Goal: Register for event/course

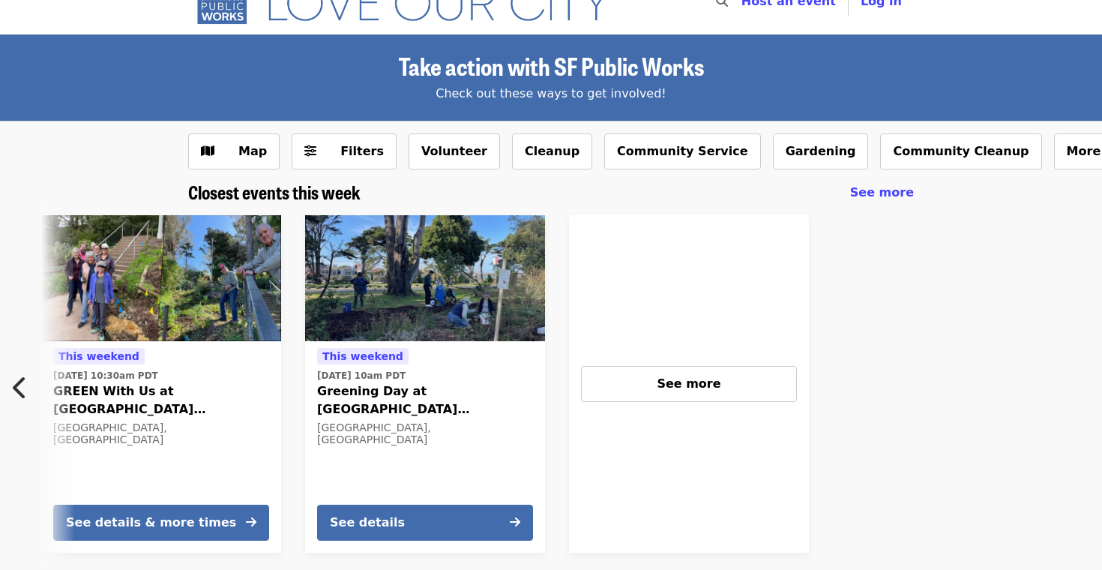
scroll to position [0, 932]
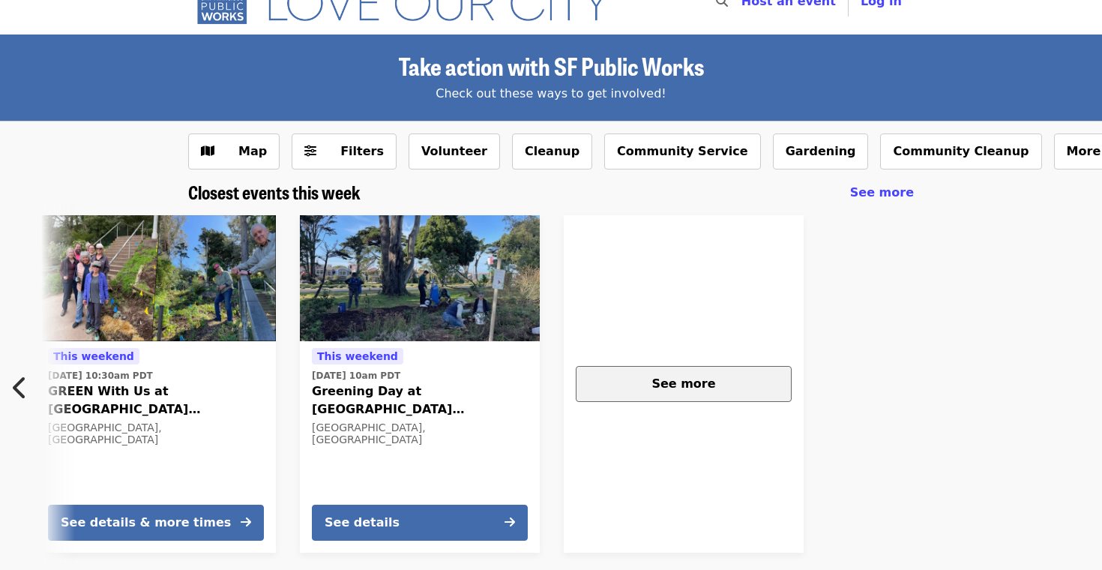
click at [656, 393] on button "See more" at bounding box center [684, 384] width 216 height 36
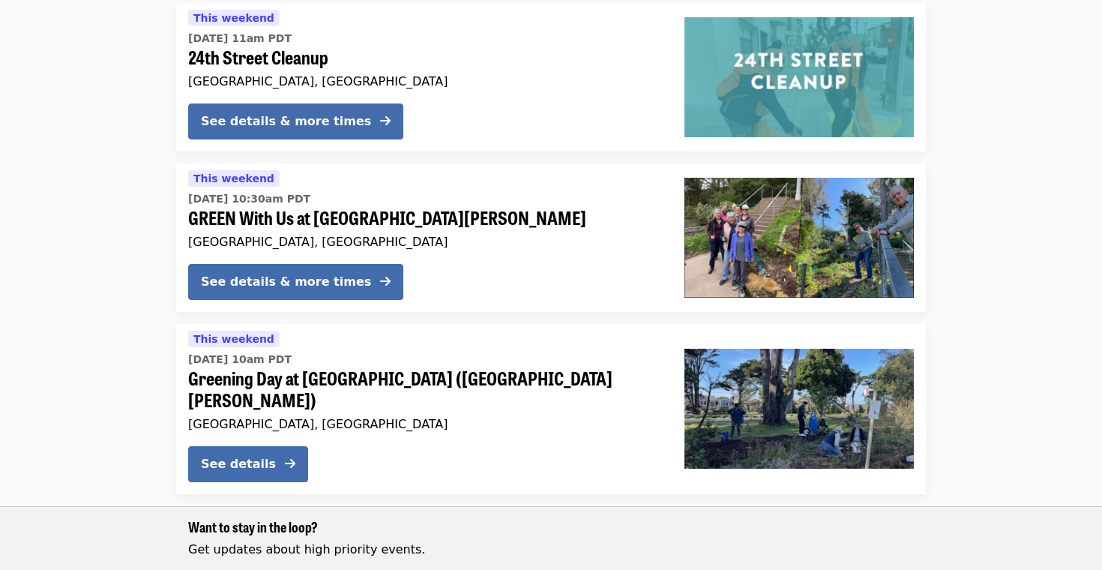
scroll to position [570, 0]
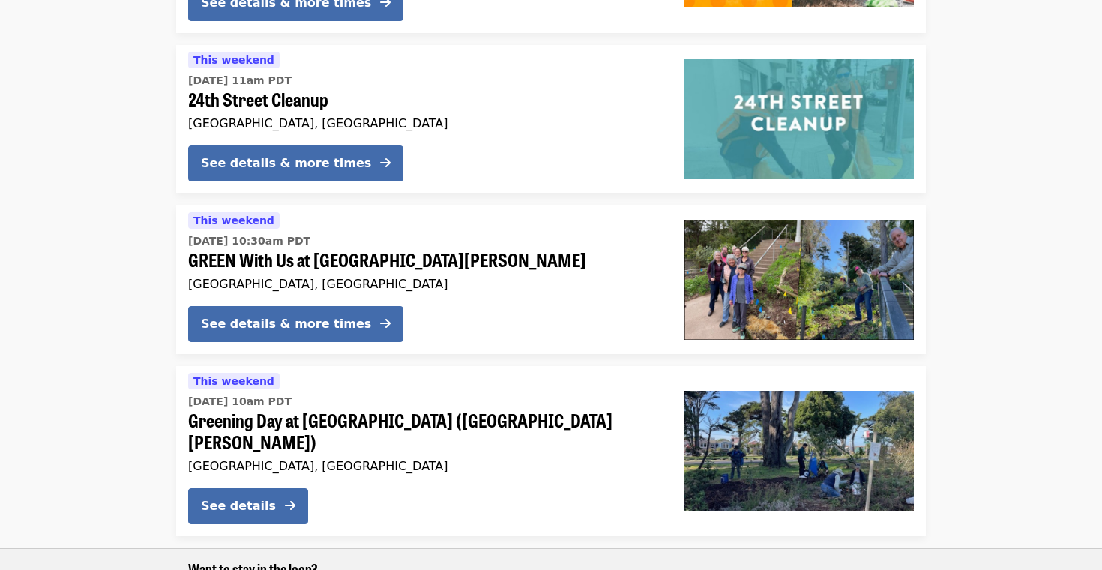
click at [655, 392] on div "This weekend Sun, Aug 17 @ 10am PDT Greening Day at Sunset Blvd Gardens (37th A…" at bounding box center [424, 424] width 472 height 104
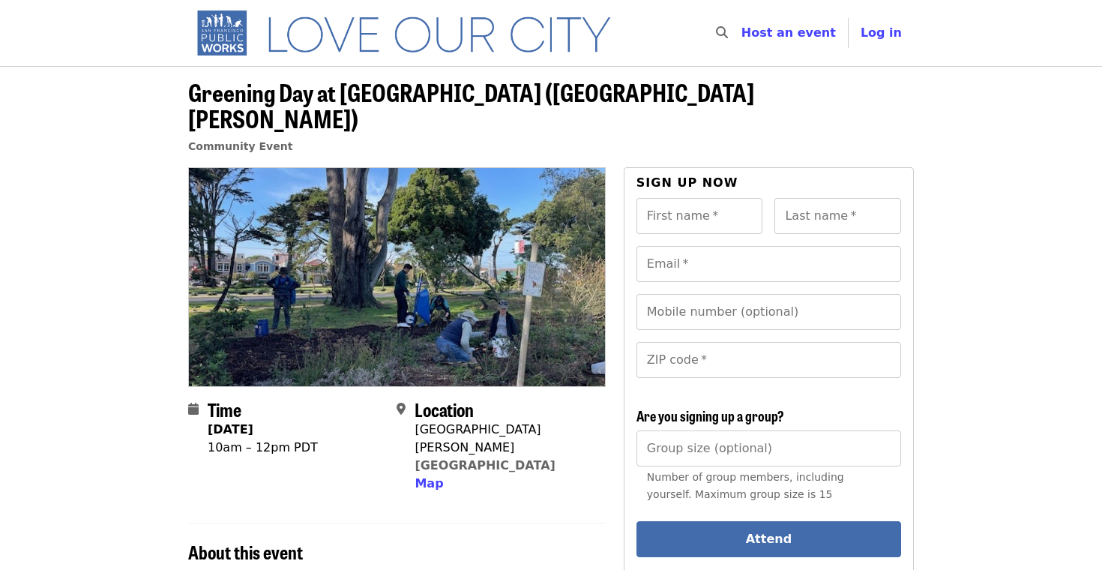
scroll to position [570, 0]
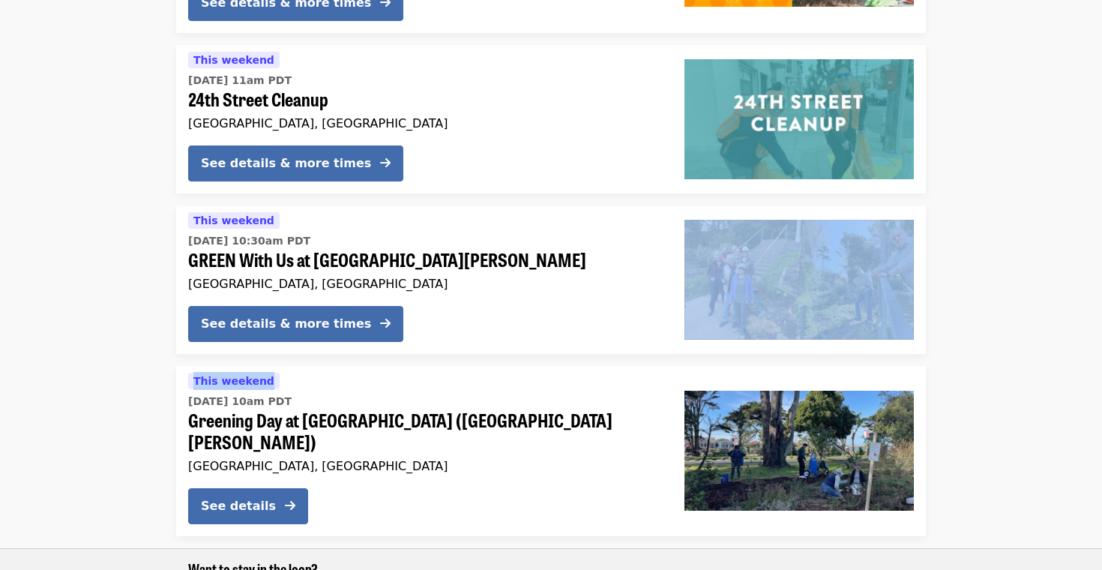
drag, startPoint x: 175, startPoint y: 395, endPoint x: 181, endPoint y: 337, distance: 58.8
click at [181, 337] on ul "This weekend Sun, Aug 17 @ 9:45am PDT Lower Nob Hill Weekly Cleanup Hosted by T…" at bounding box center [551, 192] width 1102 height 1033
drag, startPoint x: 367, startPoint y: 221, endPoint x: 358, endPoint y: 157, distance: 64.3
